Goal: Task Accomplishment & Management: Use online tool/utility

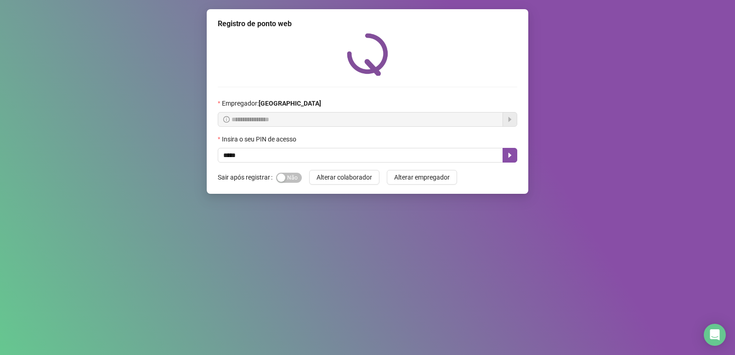
type input "*****"
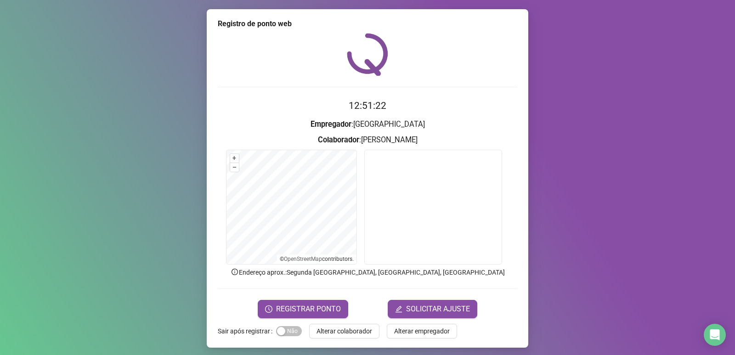
click at [312, 296] on form "12:51:22 Empregador : [GEOGRAPHIC_DATA] Colaborador : [PERSON_NAME] + – ⇧ › © O…" at bounding box center [367, 207] width 299 height 219
click at [312, 305] on span "REGISTRAR PONTO" at bounding box center [308, 308] width 65 height 11
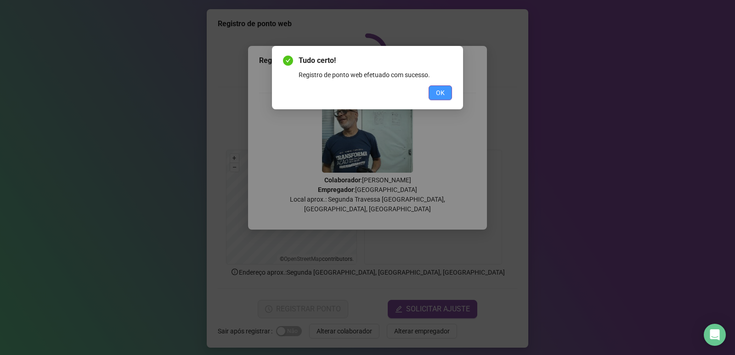
click at [446, 93] on button "OK" at bounding box center [439, 92] width 23 height 15
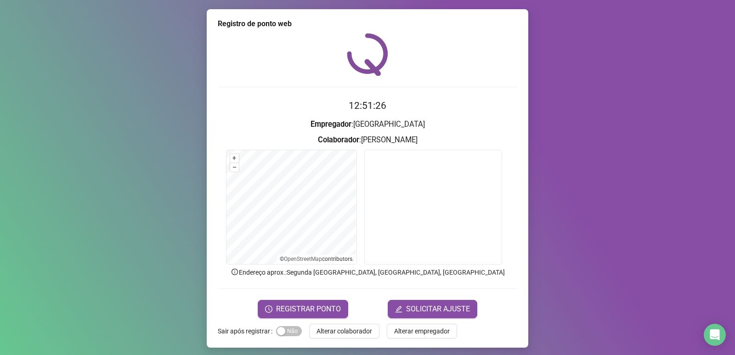
click at [368, 305] on div "REGISTRAR PONTO SOLICITAR AJUSTE" at bounding box center [367, 309] width 299 height 18
click at [284, 257] on div "+ – ⇧ › © OpenStreetMap contributors." at bounding box center [291, 207] width 130 height 114
click at [353, 214] on form "+ – ⇧ › © OpenStreetMap contributors." at bounding box center [367, 209] width 299 height 118
click at [452, 315] on button "SOLICITAR AJUSTE" at bounding box center [432, 309] width 90 height 18
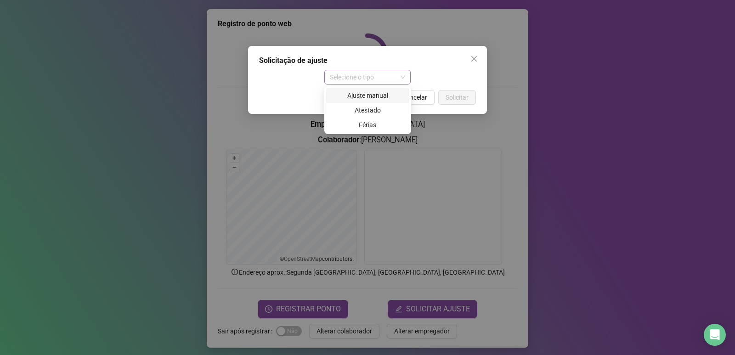
click at [403, 80] on span "Selecione o tipo" at bounding box center [368, 77] width 76 height 14
click at [387, 94] on div "Ajuste manual" at bounding box center [367, 95] width 72 height 10
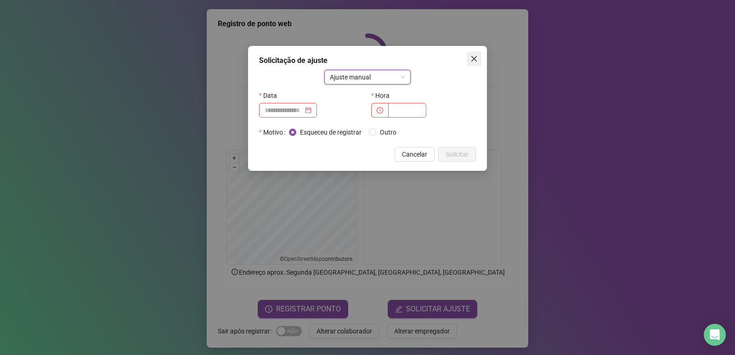
click at [475, 52] on button "Close" at bounding box center [473, 58] width 15 height 15
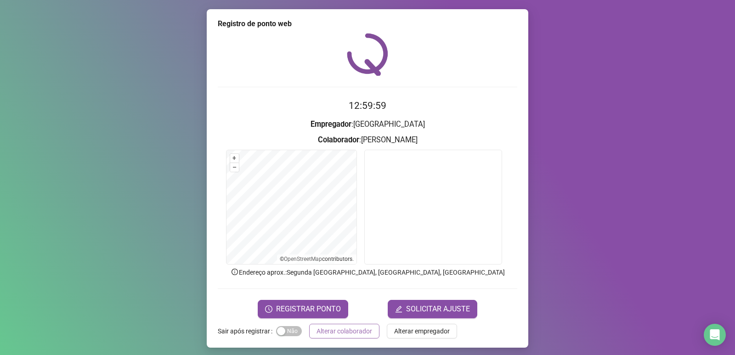
click at [344, 330] on span "Alterar colaborador" at bounding box center [344, 331] width 56 height 10
